Goal: Task Accomplishment & Management: Manage account settings

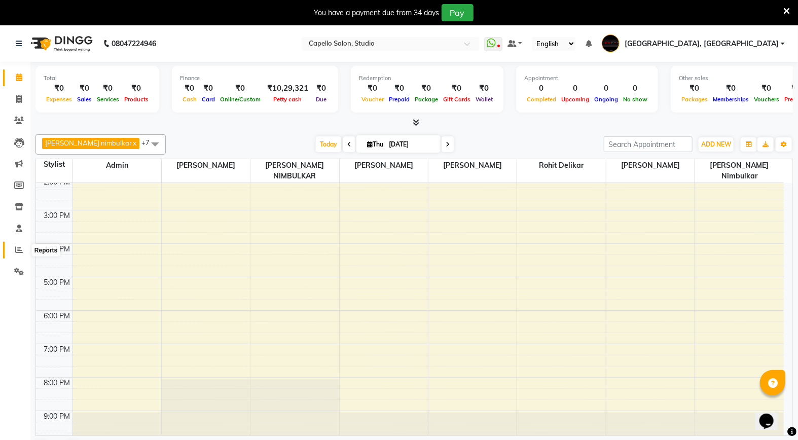
click at [13, 252] on span at bounding box center [19, 250] width 18 height 12
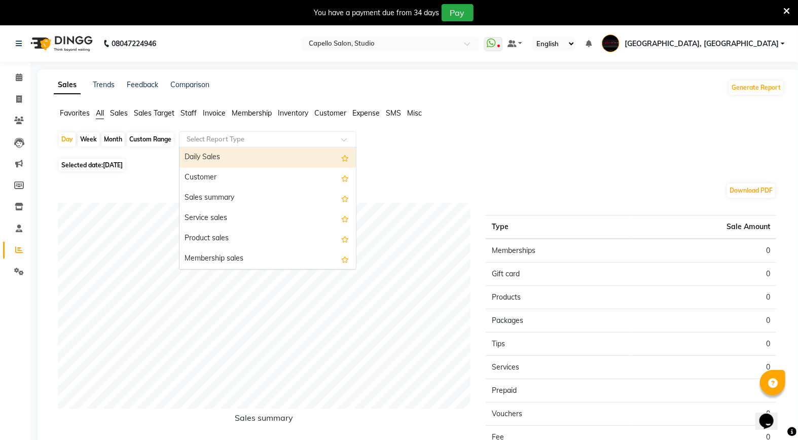
click at [307, 143] on input "text" at bounding box center [258, 139] width 146 height 10
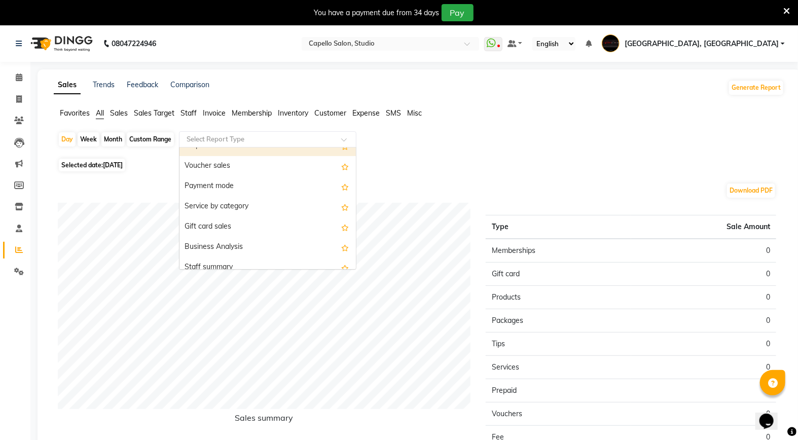
scroll to position [169, 0]
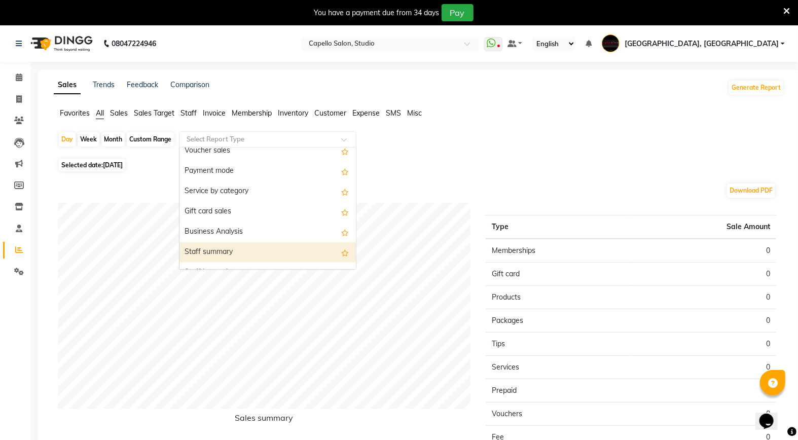
click at [221, 249] on div "Staff summary" at bounding box center [268, 252] width 176 height 20
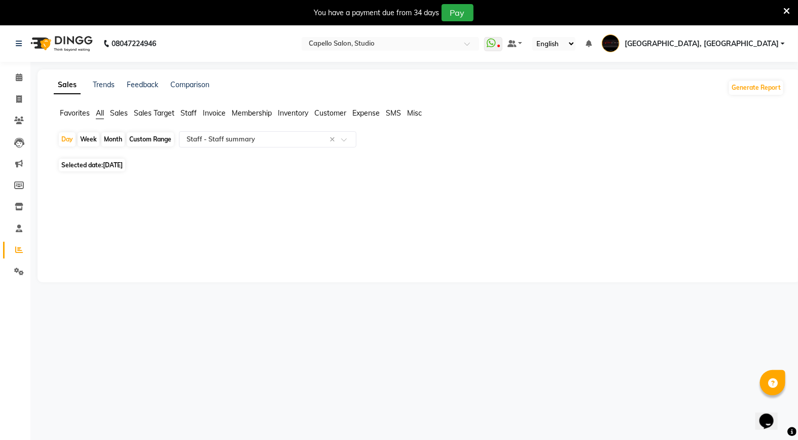
click at [119, 142] on div "Month" at bounding box center [112, 139] width 23 height 14
select select "9"
select select "2025"
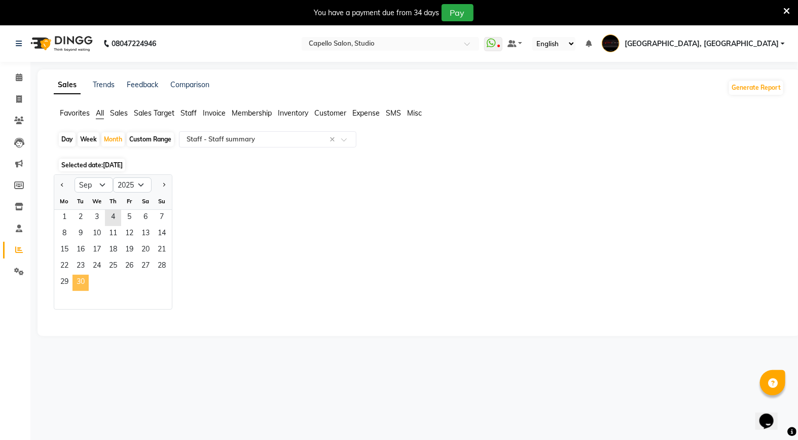
click at [75, 291] on span "30" at bounding box center [81, 283] width 16 height 16
select select "full_report"
select select "csv"
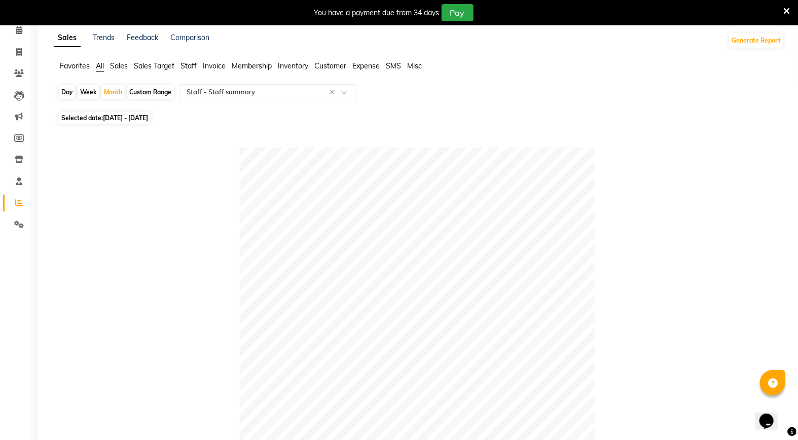
scroll to position [0, 0]
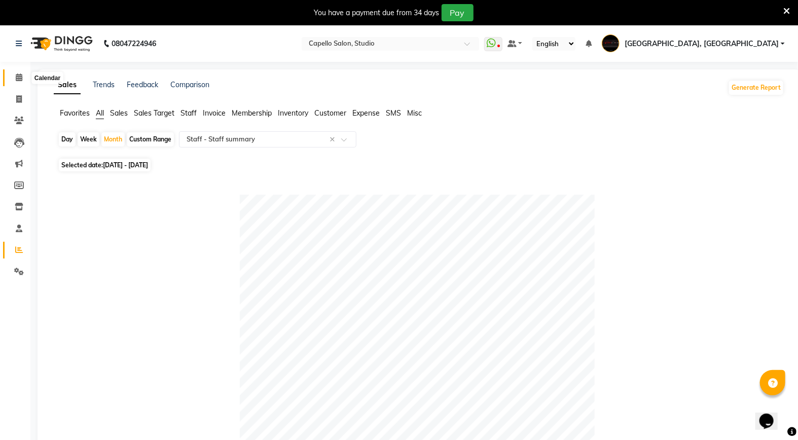
click at [13, 74] on span at bounding box center [19, 78] width 18 height 12
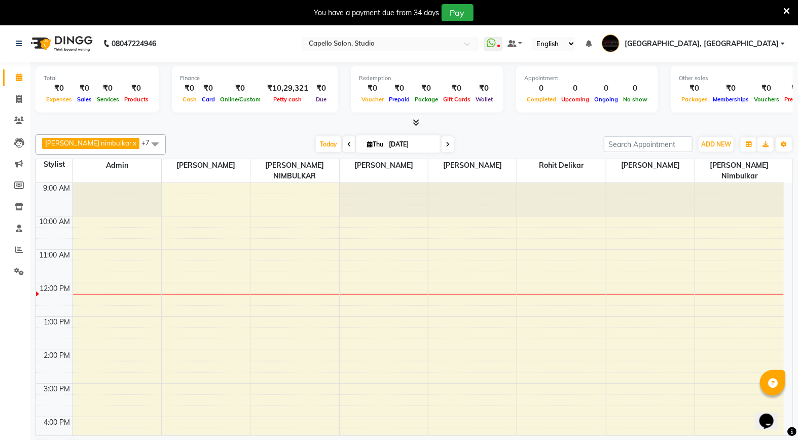
click at [343, 145] on span at bounding box center [349, 144] width 12 height 16
type input "[DATE]"
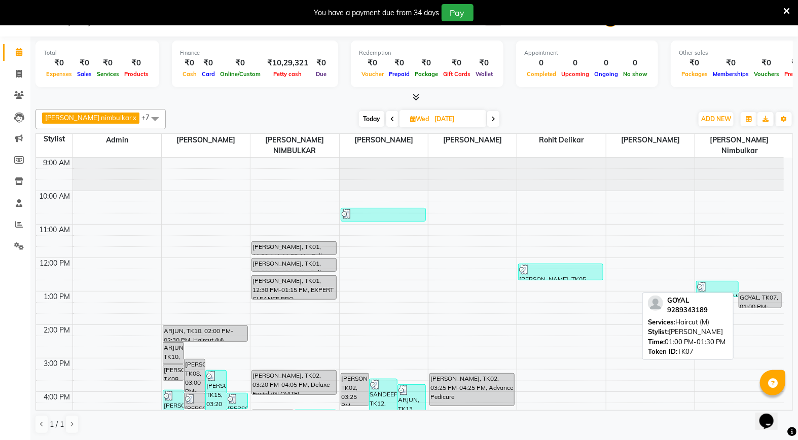
click at [765, 293] on div "GOYAL, TK07, 01:00 PM-01:30 PM, Haircut (M)" at bounding box center [760, 300] width 42 height 15
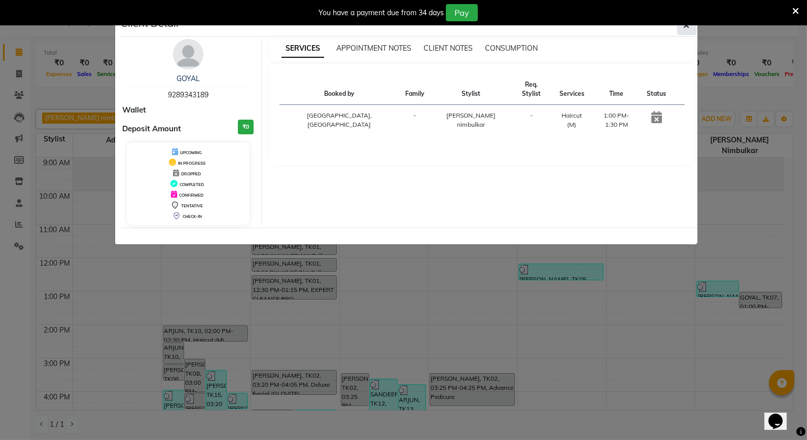
click at [682, 30] on button "button" at bounding box center [686, 25] width 19 height 19
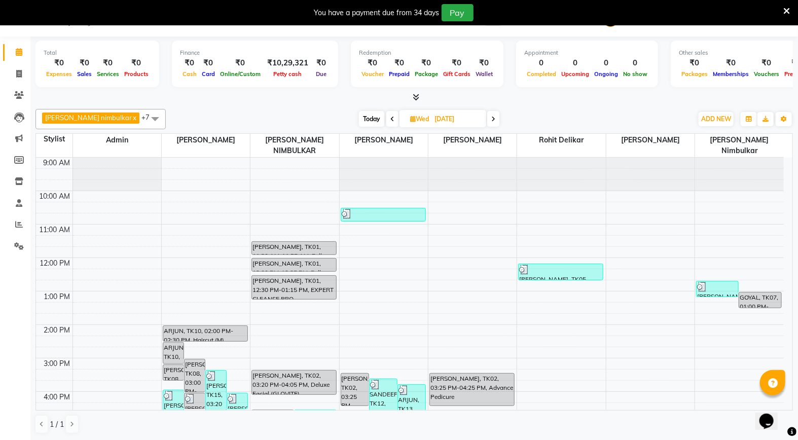
scroll to position [173, 0]
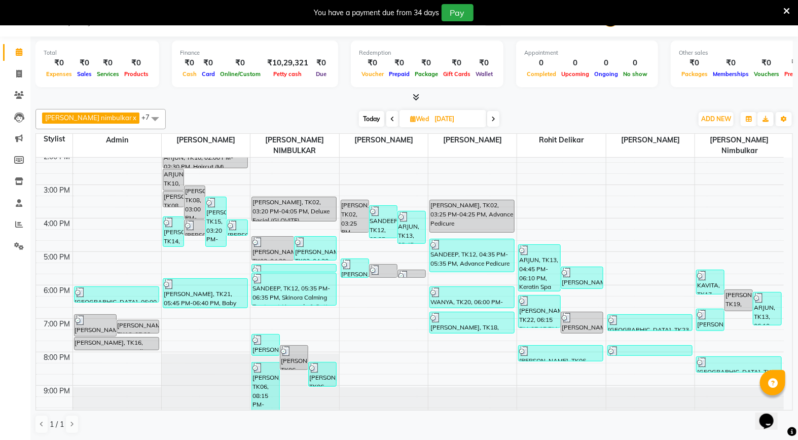
drag, startPoint x: 135, startPoint y: 283, endPoint x: 759, endPoint y: 240, distance: 625.3
click at [759, 240] on div "9:00 AM 10:00 AM 11:00 AM 12:00 PM 1:00 PM 2:00 PM 3:00 PM 4:00 PM 5:00 PM 6:00…" at bounding box center [410, 201] width 748 height 435
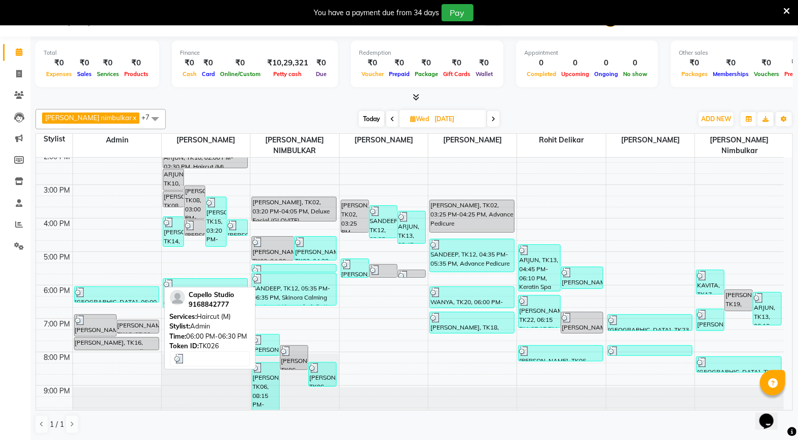
click at [104, 288] on div at bounding box center [116, 293] width 83 height 10
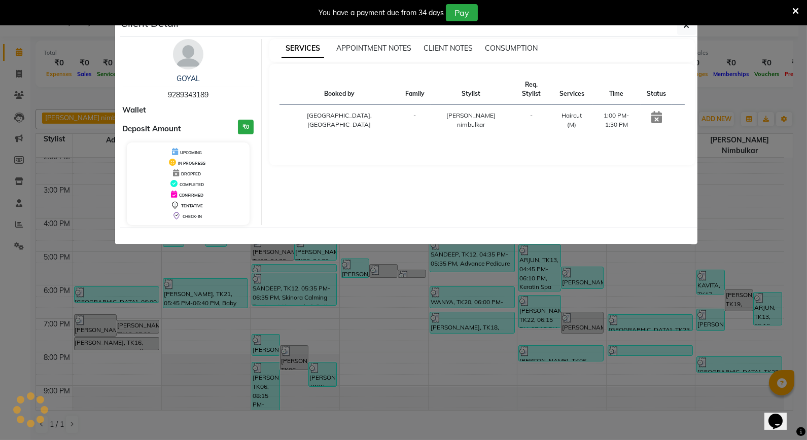
select select "3"
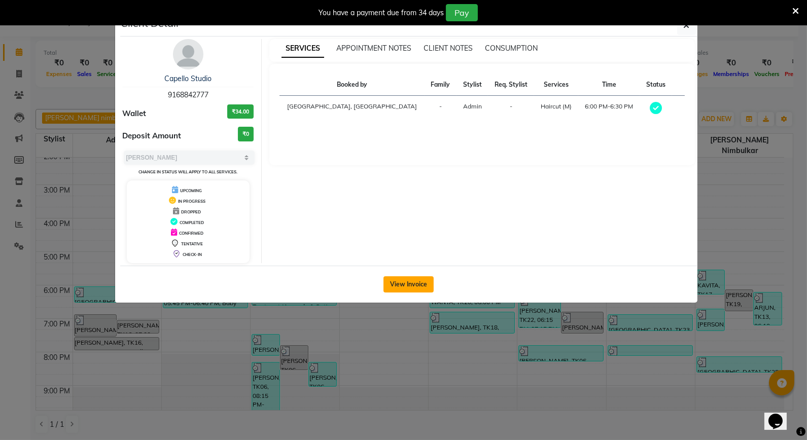
click at [415, 283] on button "View Invoice" at bounding box center [408, 284] width 50 height 16
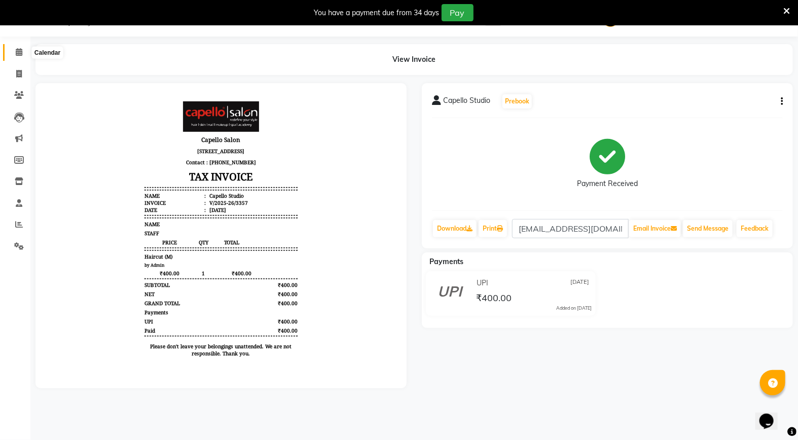
click at [20, 52] on icon at bounding box center [19, 52] width 7 height 8
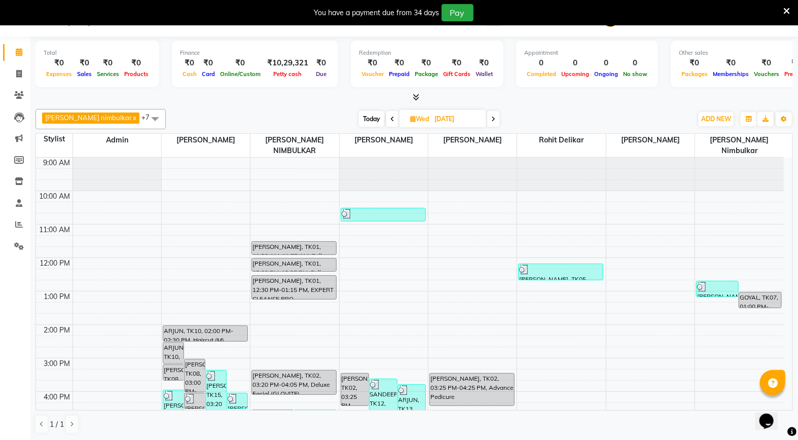
click at [386, 120] on span at bounding box center [392, 119] width 12 height 16
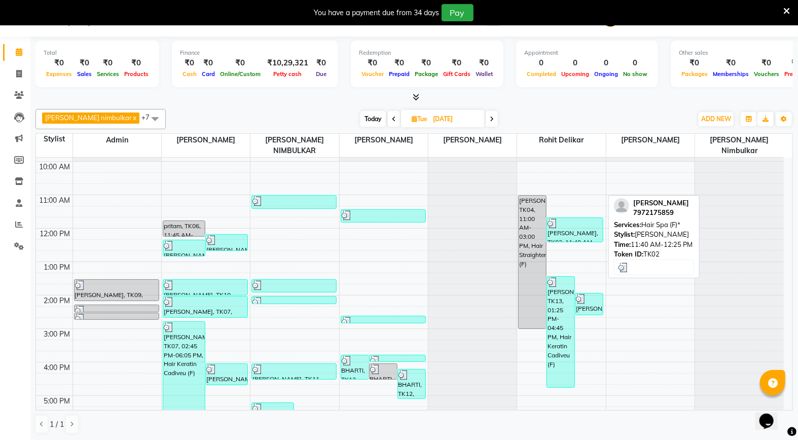
scroll to position [4, 0]
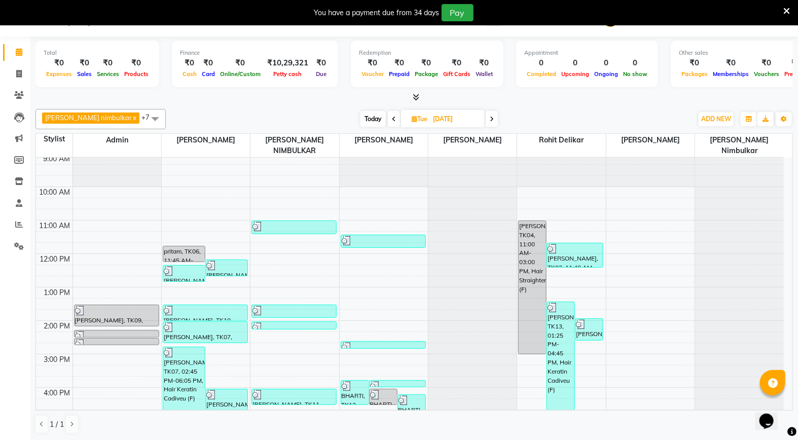
click at [392, 116] on icon at bounding box center [394, 119] width 4 height 6
type input "[DATE]"
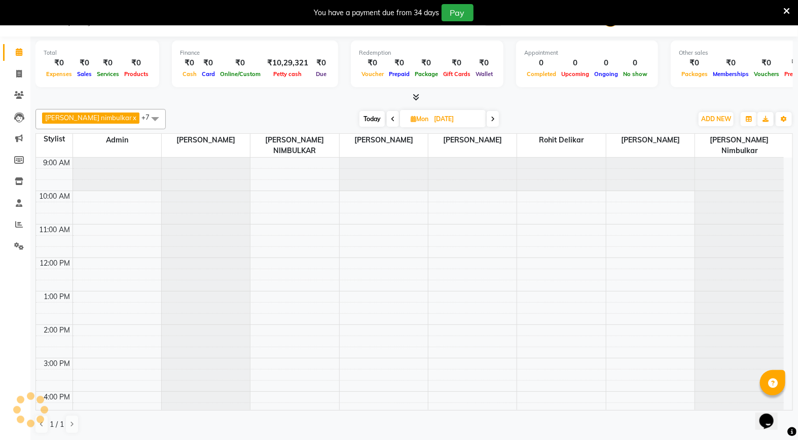
scroll to position [101, 0]
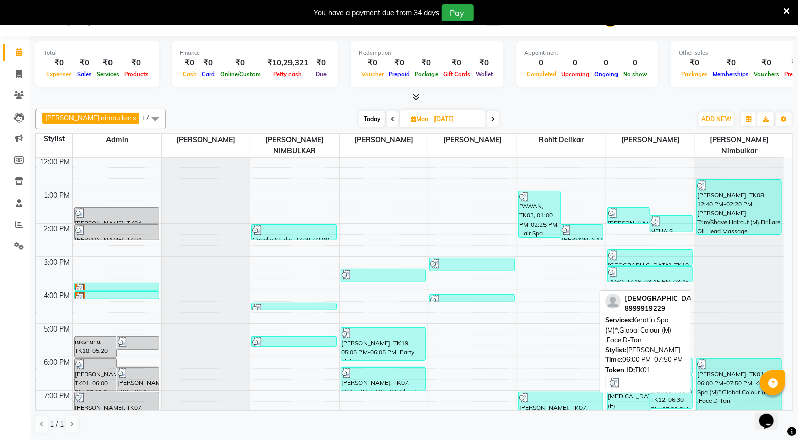
click at [737, 394] on div "[PERSON_NAME], TK01, 06:00 PM-07:50 PM, Keratin Spa (M)*,Global Colour (M) ,Fac…" at bounding box center [739, 389] width 85 height 60
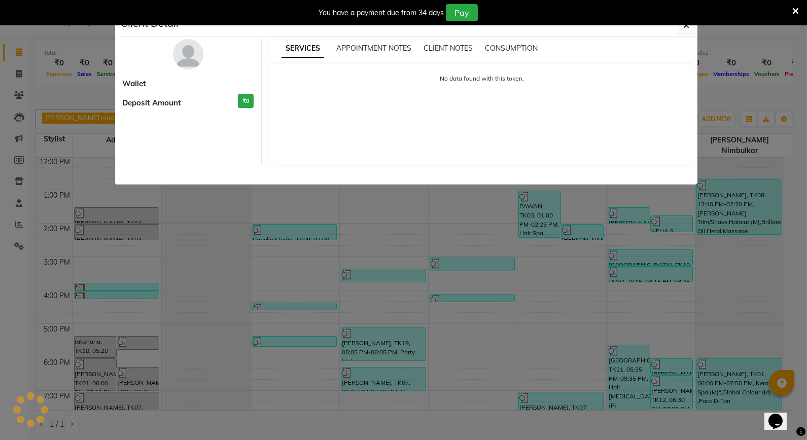
select select "3"
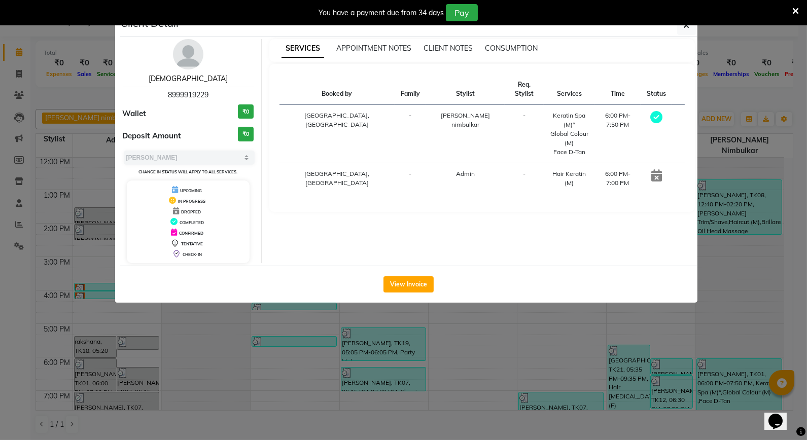
click at [176, 78] on link "[DEMOGRAPHIC_DATA]" at bounding box center [188, 78] width 79 height 9
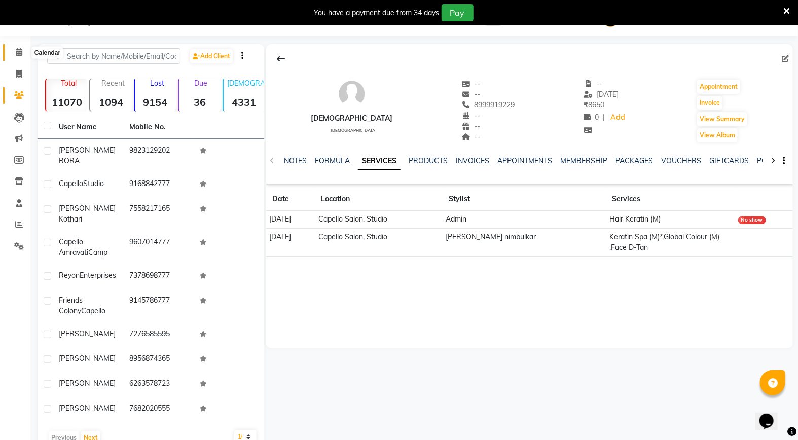
click at [11, 52] on span at bounding box center [19, 53] width 18 height 12
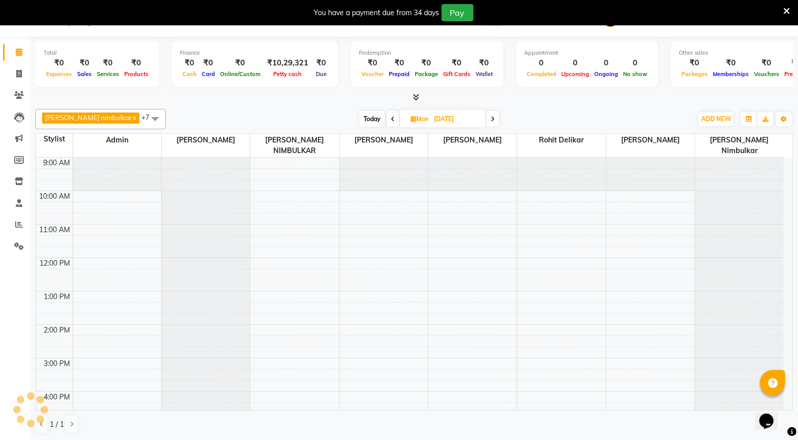
scroll to position [101, 0]
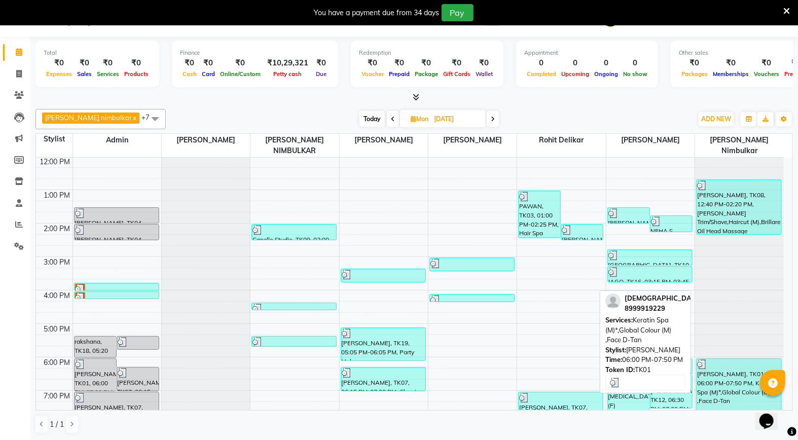
click at [738, 375] on div "[PERSON_NAME], TK01, 06:00 PM-07:50 PM, Keratin Spa (M)*,Global Colour (M) ,Fac…" at bounding box center [739, 389] width 85 height 60
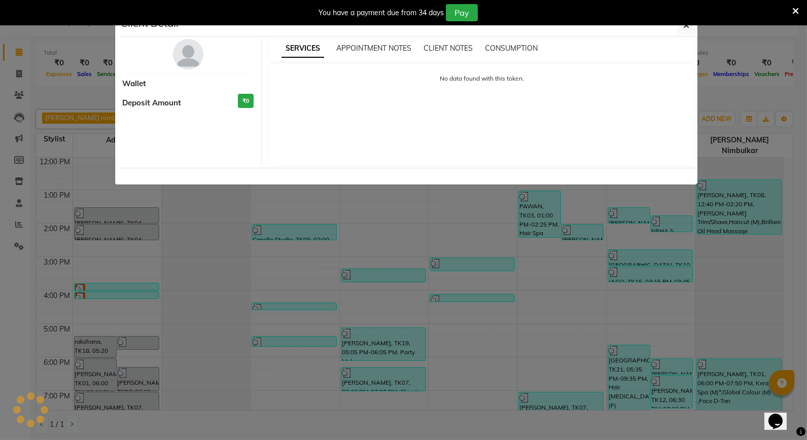
select select "3"
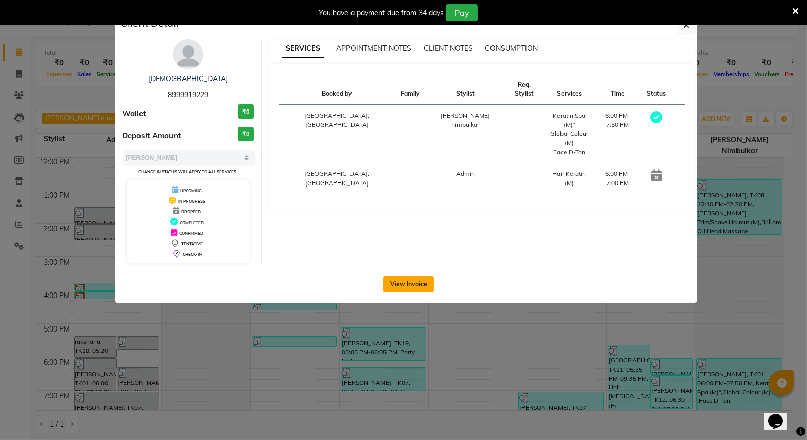
click at [416, 280] on button "View Invoice" at bounding box center [408, 284] width 50 height 16
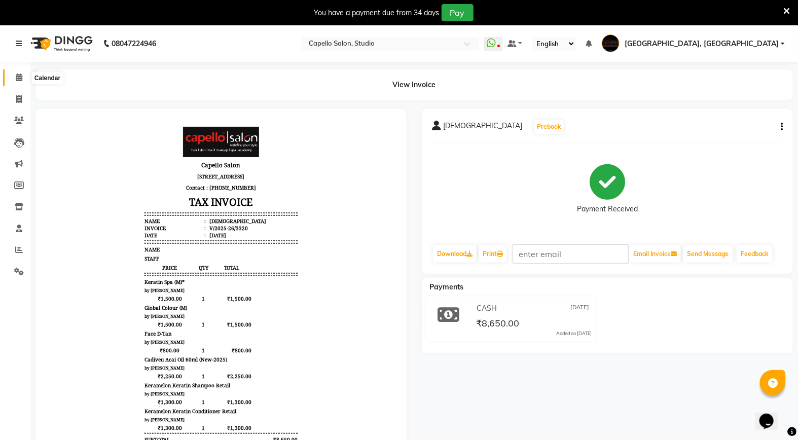
drag, startPoint x: 17, startPoint y: 79, endPoint x: 13, endPoint y: 129, distance: 50.9
click at [17, 79] on icon at bounding box center [19, 78] width 7 height 8
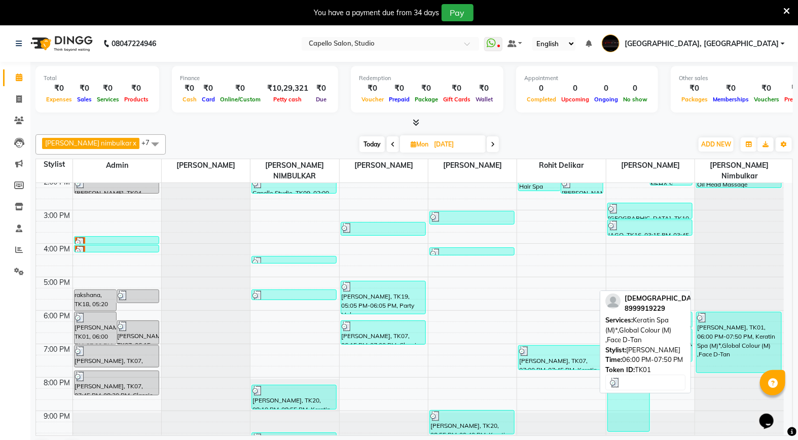
scroll to position [25, 0]
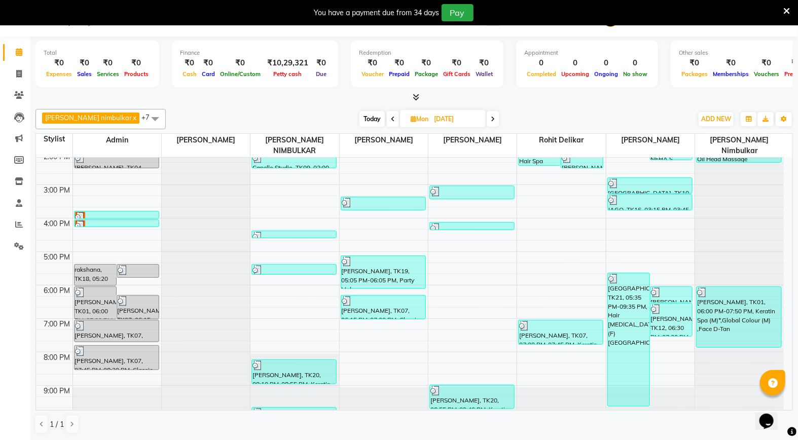
click at [387, 115] on span at bounding box center [393, 119] width 12 height 16
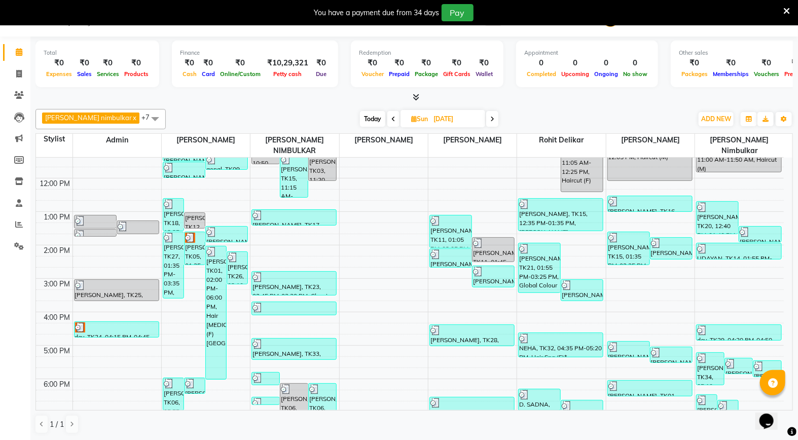
scroll to position [173, 0]
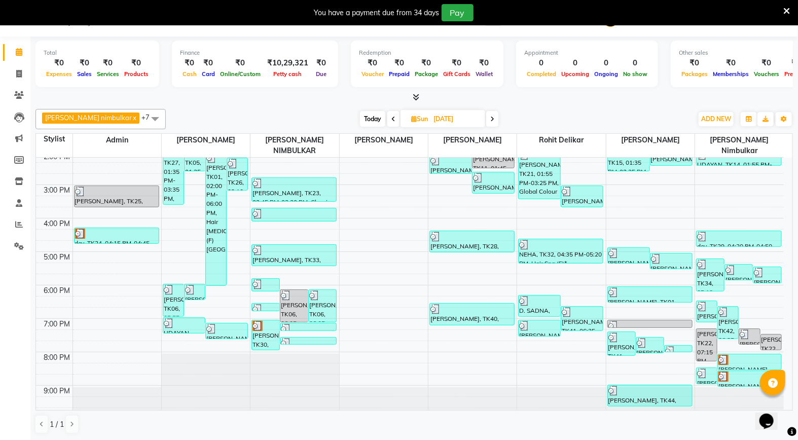
click at [392, 120] on icon at bounding box center [394, 119] width 4 height 6
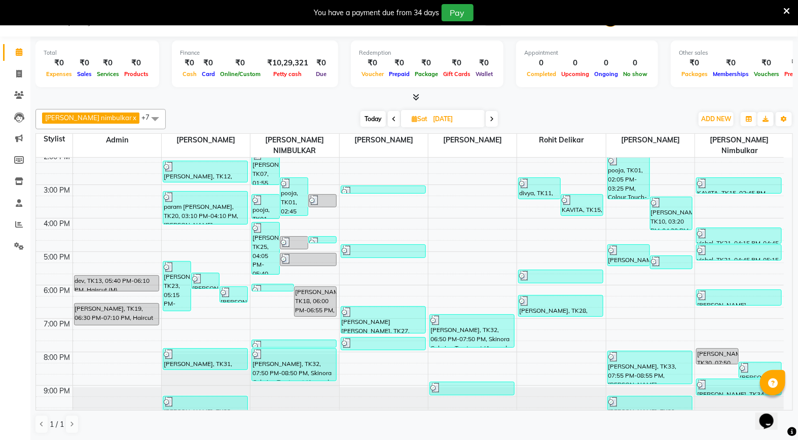
click at [486, 123] on span at bounding box center [492, 119] width 12 height 16
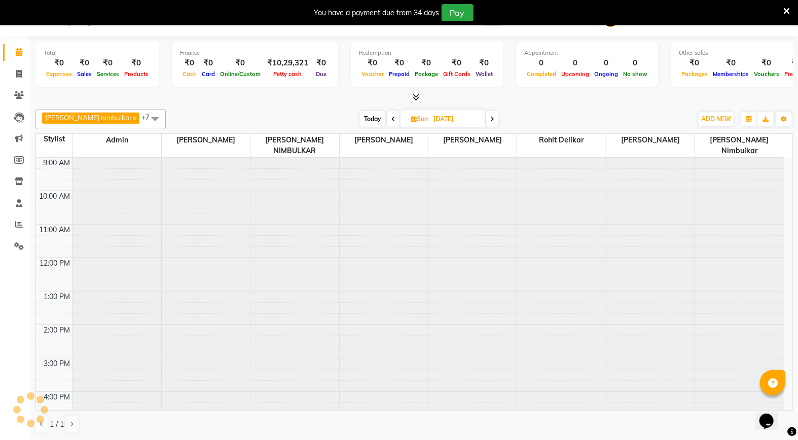
scroll to position [101, 0]
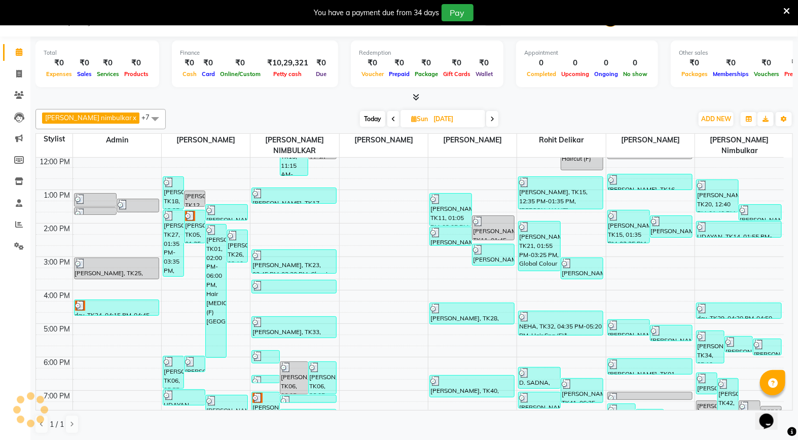
click at [486, 123] on span at bounding box center [492, 119] width 12 height 16
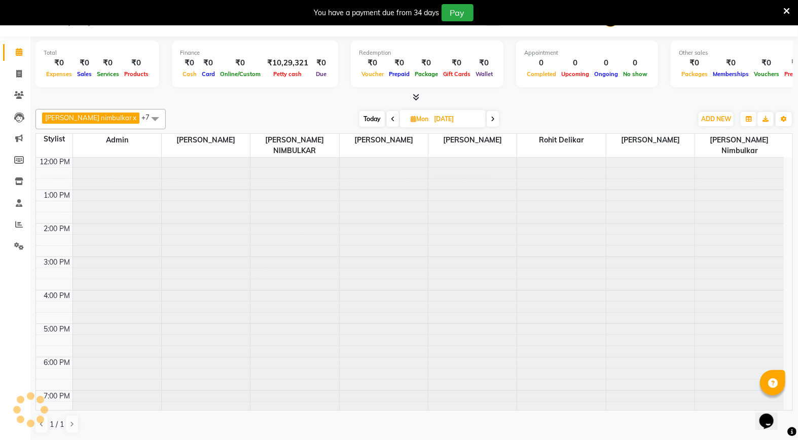
scroll to position [0, 0]
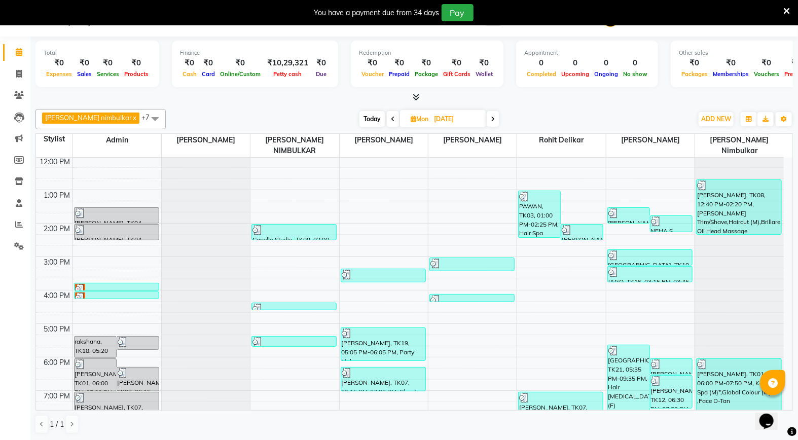
click at [487, 123] on span at bounding box center [493, 119] width 12 height 16
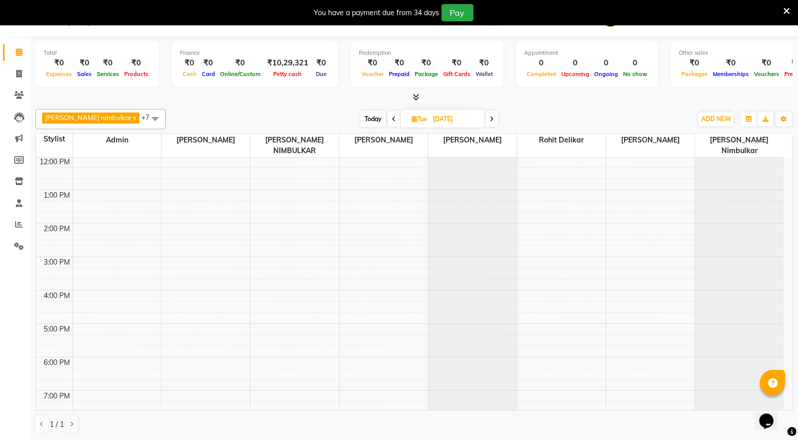
scroll to position [101, 0]
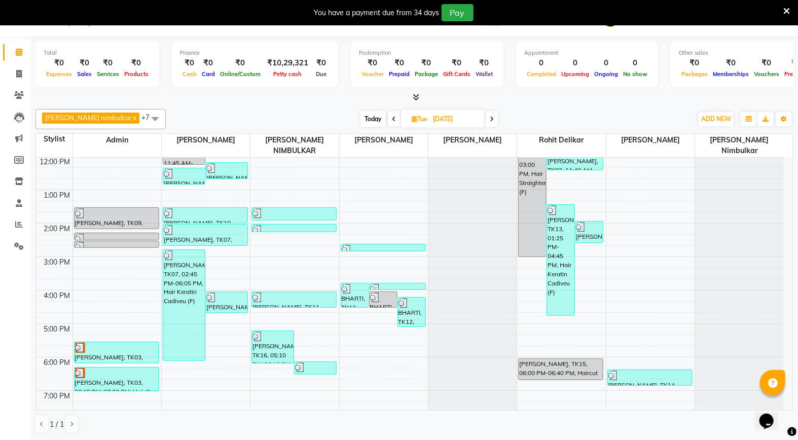
click at [486, 123] on span at bounding box center [492, 119] width 12 height 16
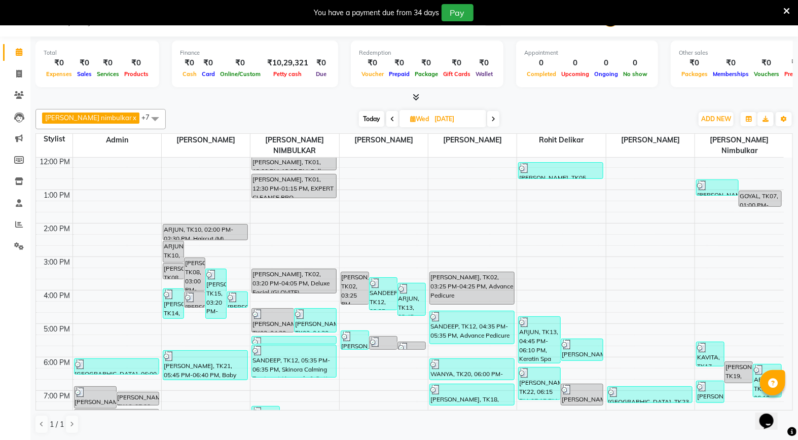
click at [487, 123] on span at bounding box center [493, 119] width 12 height 16
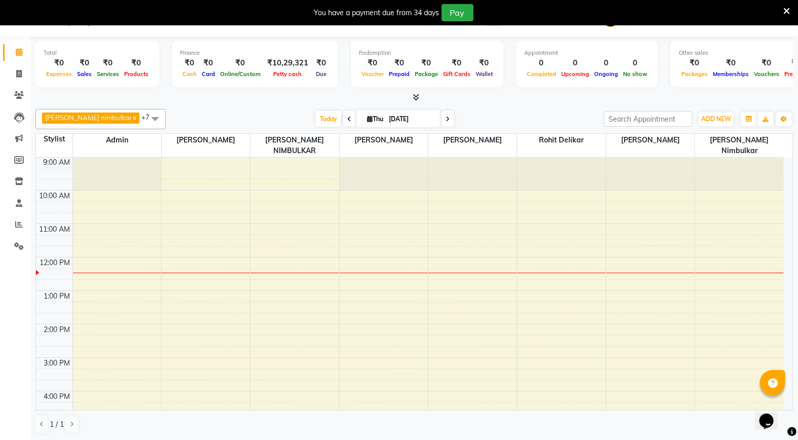
scroll to position [0, 0]
click at [343, 123] on span at bounding box center [349, 119] width 12 height 16
type input "[DATE]"
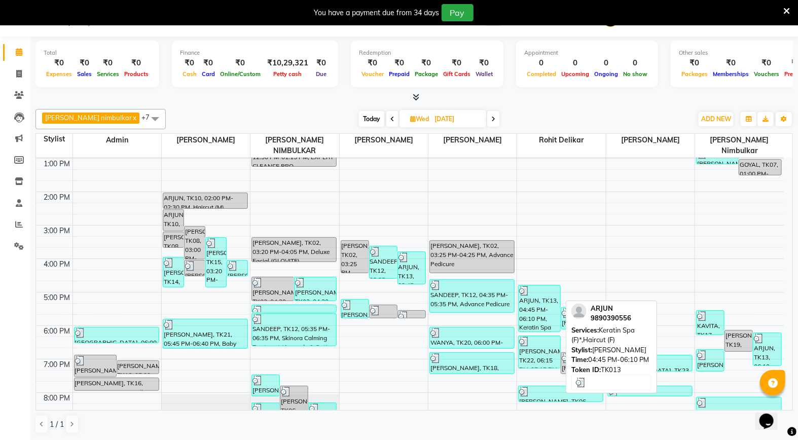
scroll to position [158, 0]
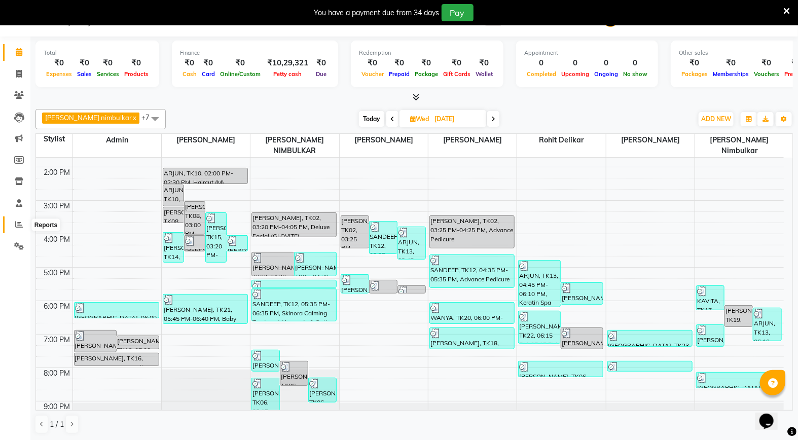
click at [18, 228] on icon at bounding box center [19, 225] width 8 height 8
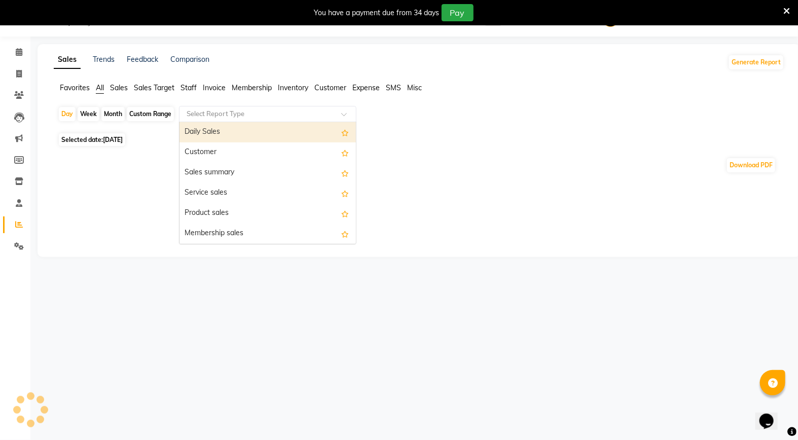
click at [245, 115] on input "text" at bounding box center [258, 114] width 146 height 10
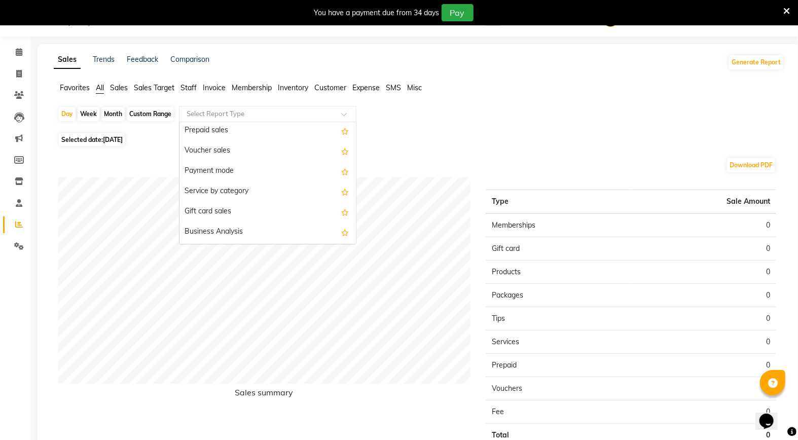
scroll to position [169, 0]
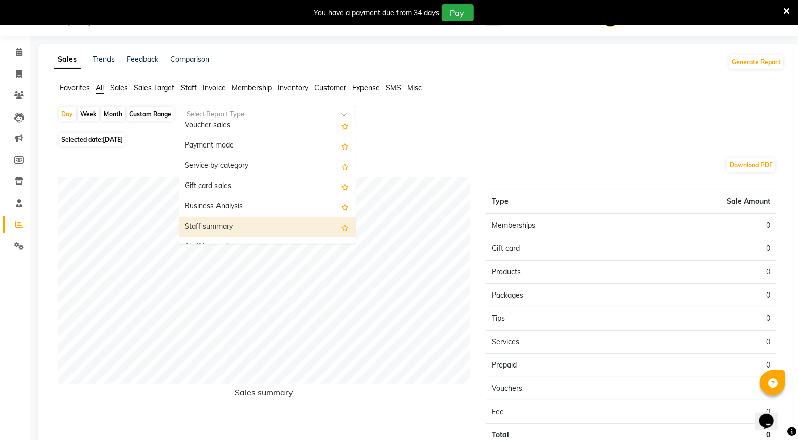
click at [227, 231] on div "Staff summary" at bounding box center [268, 227] width 176 height 20
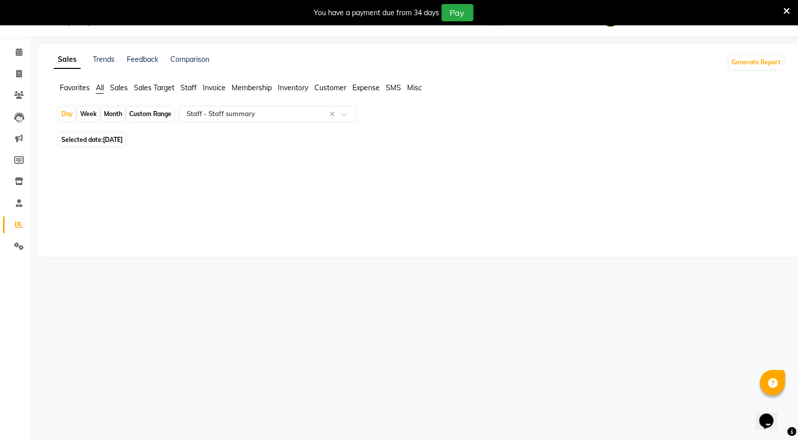
click at [108, 115] on div "Month" at bounding box center [112, 114] width 23 height 14
select select "9"
select select "2025"
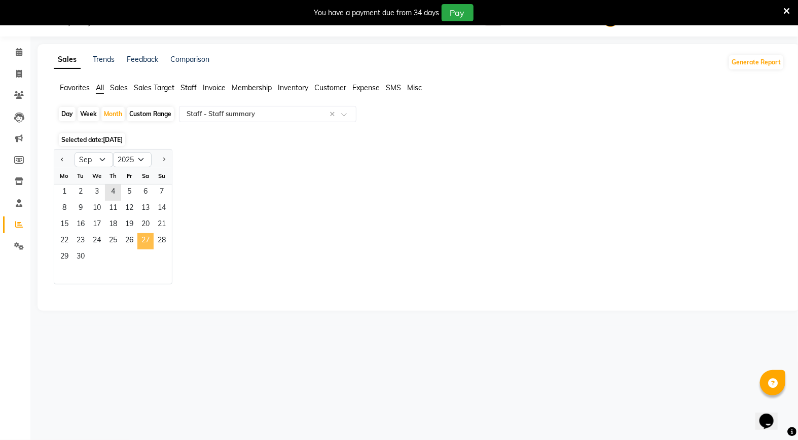
click at [149, 239] on span "27" at bounding box center [145, 241] width 16 height 16
select select "full_report"
select select "csv"
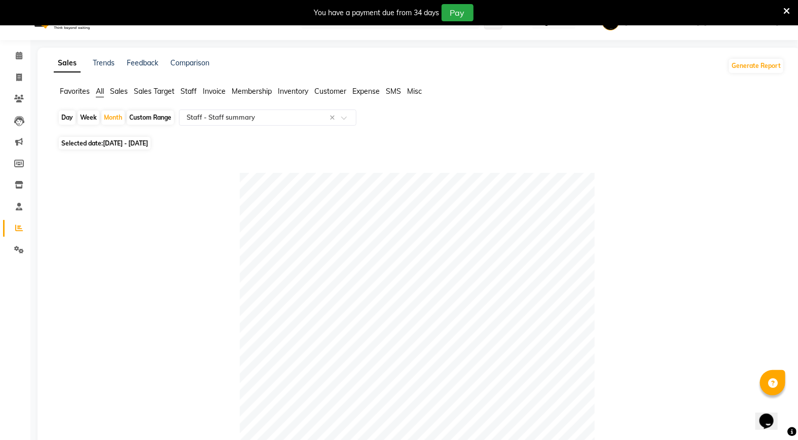
scroll to position [0, 0]
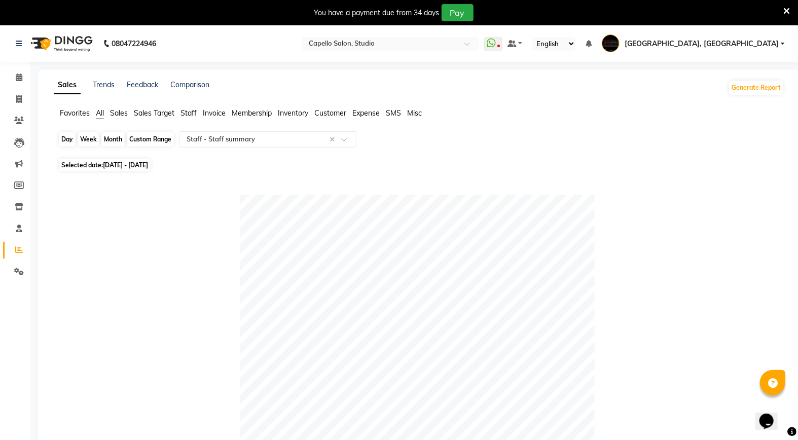
click at [115, 141] on div "Month" at bounding box center [112, 139] width 23 height 14
select select "9"
select select "2025"
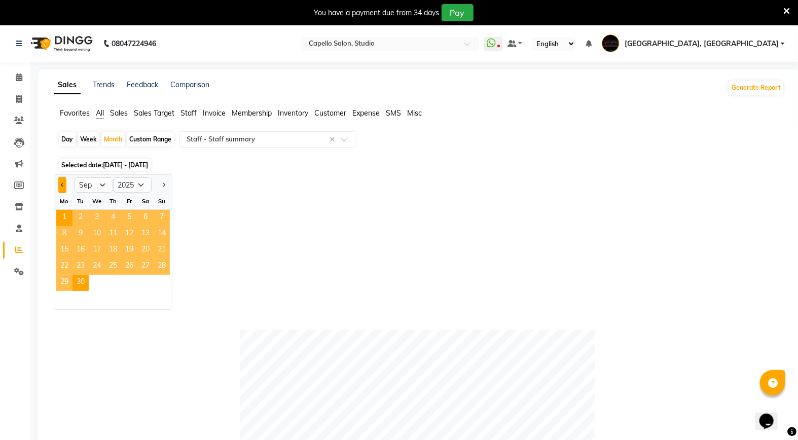
click at [63, 186] on button "Previous month" at bounding box center [62, 185] width 8 height 16
select select "8"
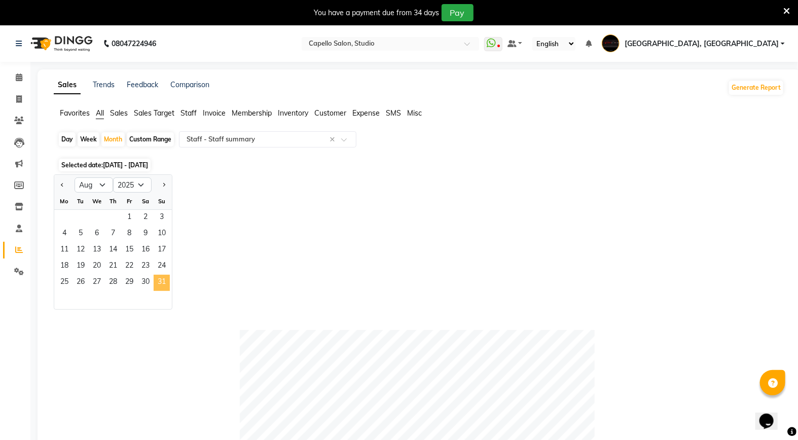
click at [162, 282] on span "31" at bounding box center [162, 283] width 16 height 16
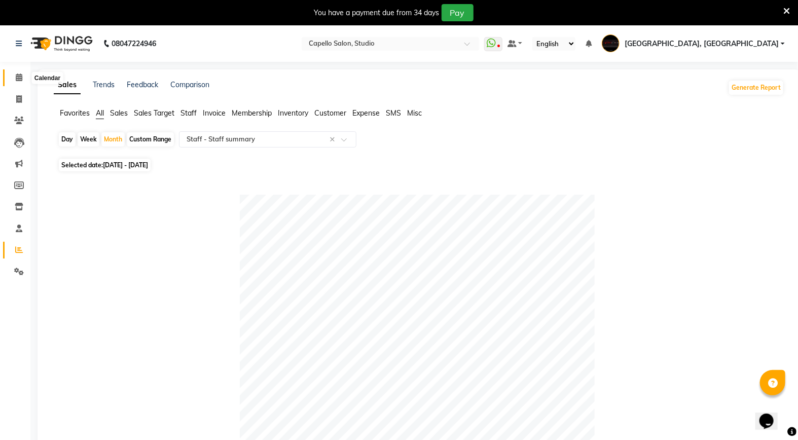
click at [19, 81] on icon at bounding box center [19, 78] width 7 height 8
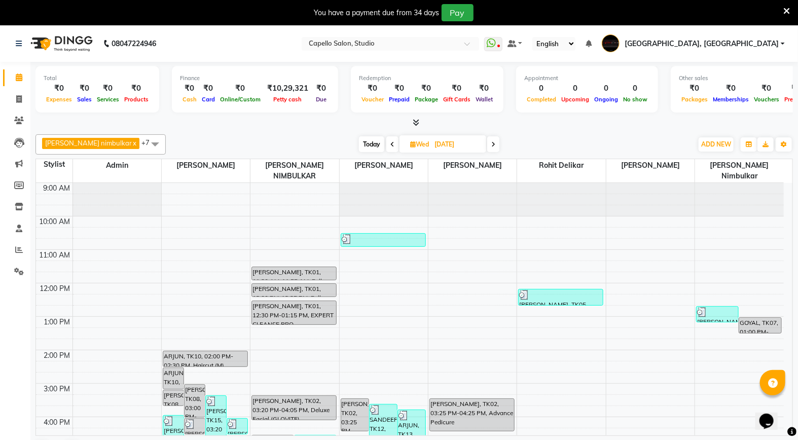
click at [491, 146] on icon at bounding box center [493, 145] width 4 height 6
type input "[DATE]"
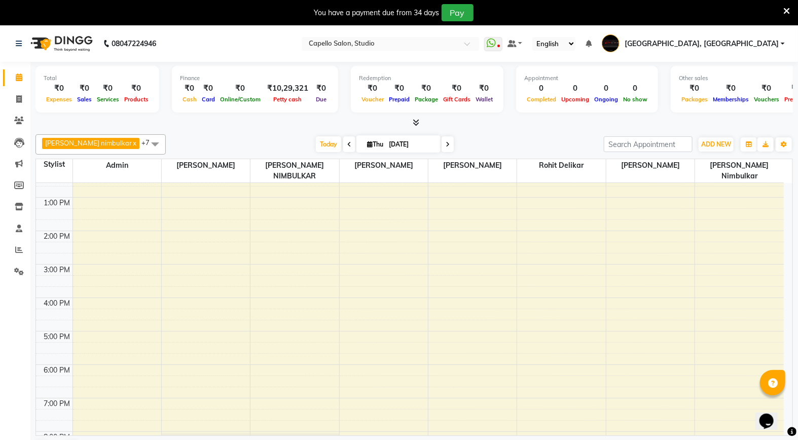
scroll to position [169, 0]
